Goal: Information Seeking & Learning: Learn about a topic

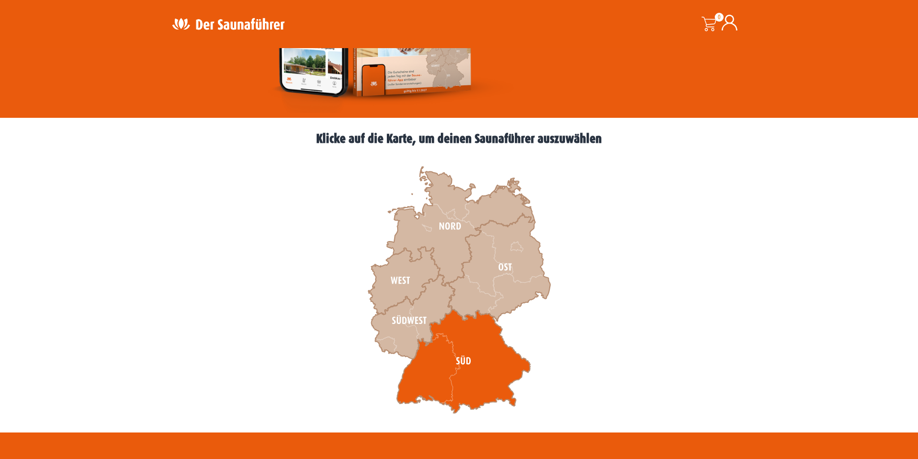
drag, startPoint x: 0, startPoint y: 0, endPoint x: 490, endPoint y: 364, distance: 610.8
click at [490, 364] on icon at bounding box center [464, 361] width 134 height 104
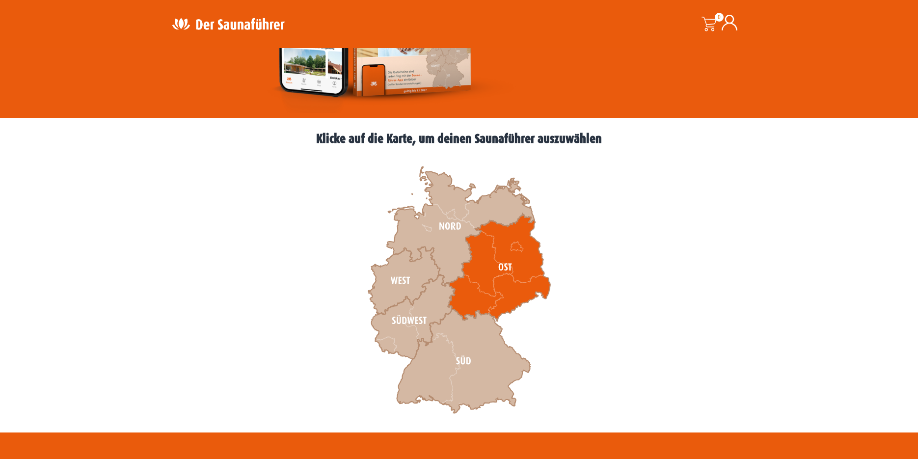
click at [512, 286] on icon at bounding box center [499, 268] width 102 height 108
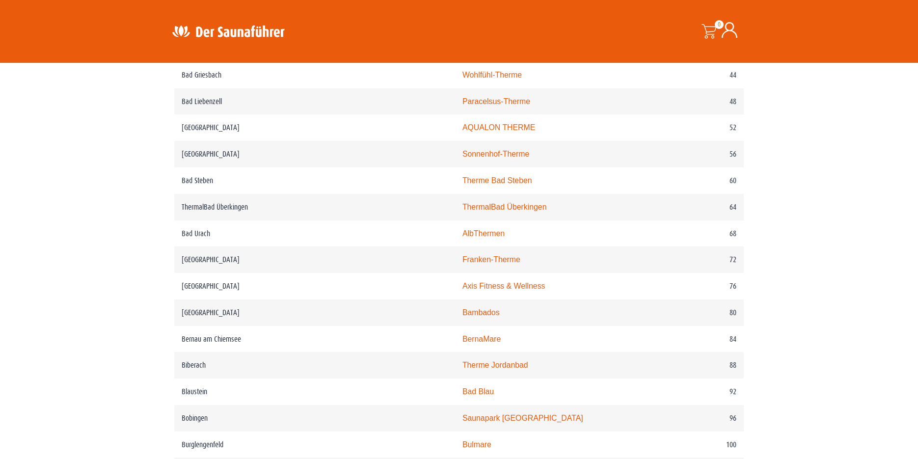
scroll to position [589, 0]
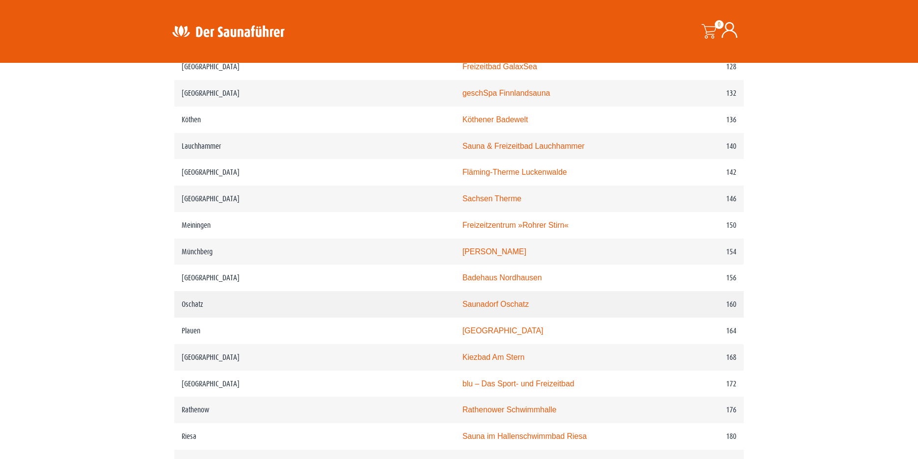
scroll to position [1326, 0]
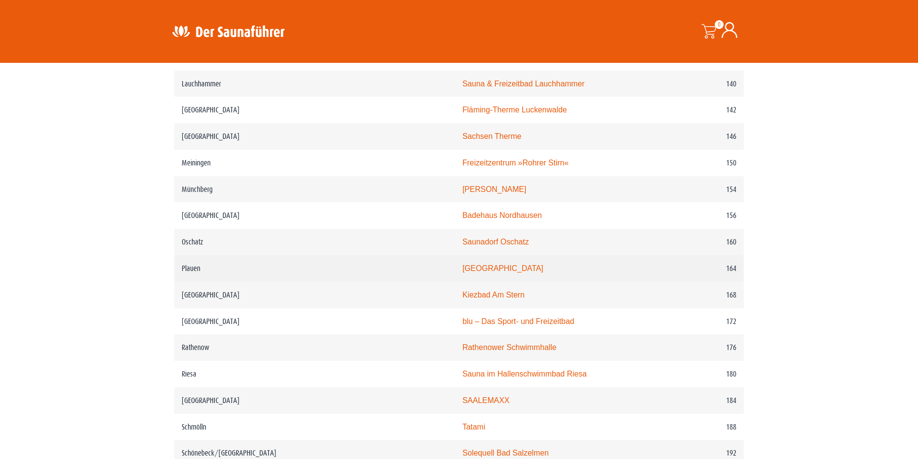
click at [271, 266] on td "Plauen" at bounding box center [314, 268] width 281 height 27
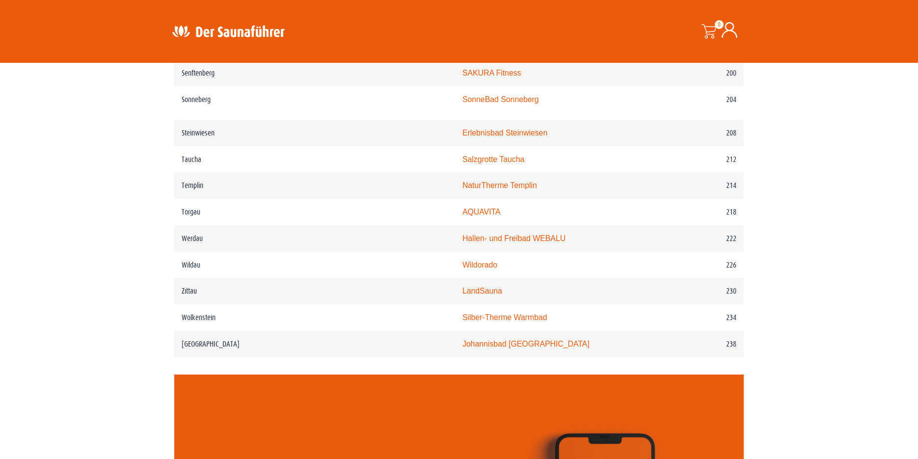
scroll to position [1768, 0]
